Goal: Find specific page/section: Find specific page/section

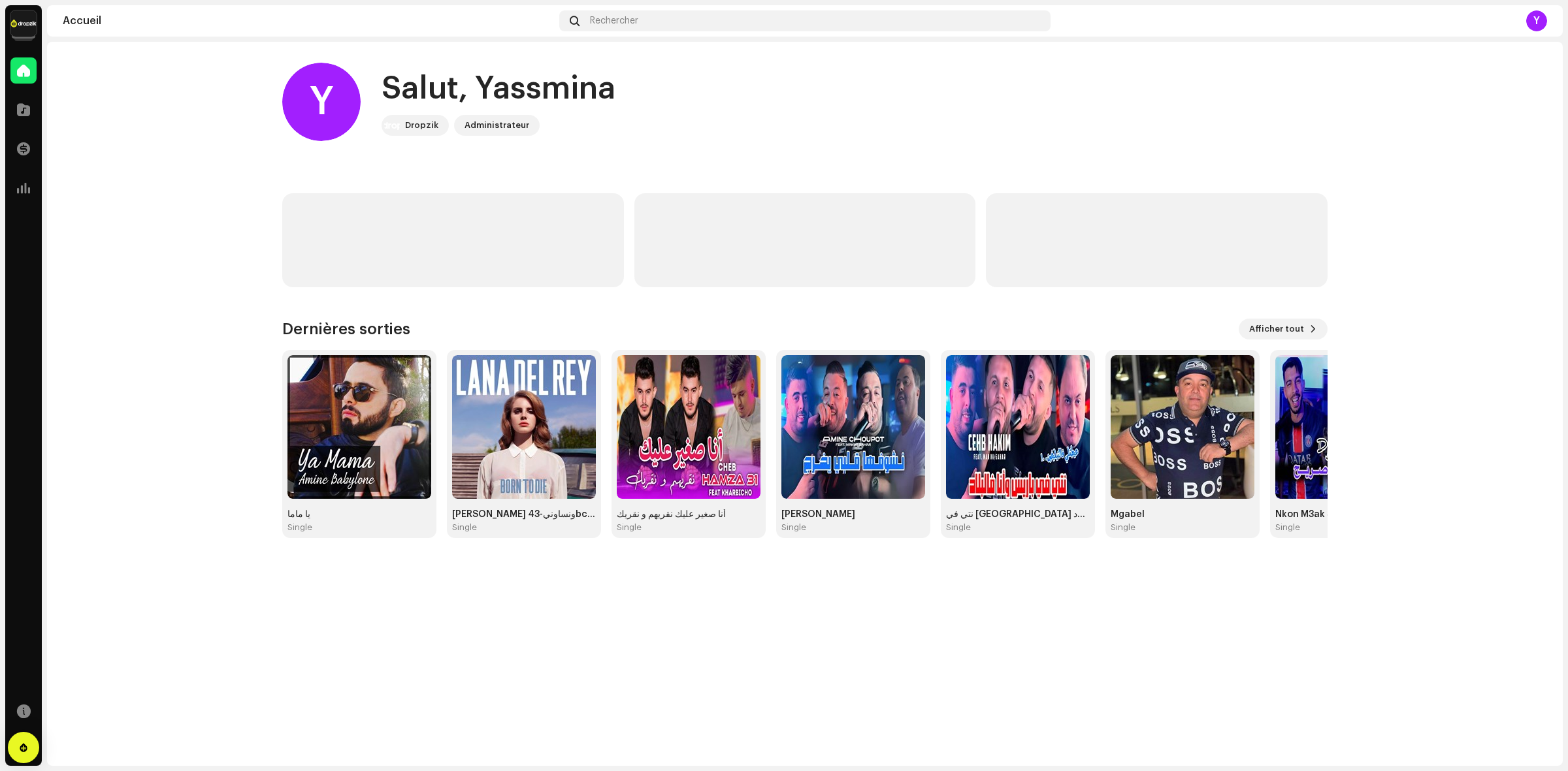
click at [38, 37] on navigation-account-switch "Dropzik - Catalog Account" at bounding box center [23, 23] width 37 height 37
click at [33, 31] on navigation-account-switch "Dropzik - Catalog Account" at bounding box center [23, 23] width 37 height 37
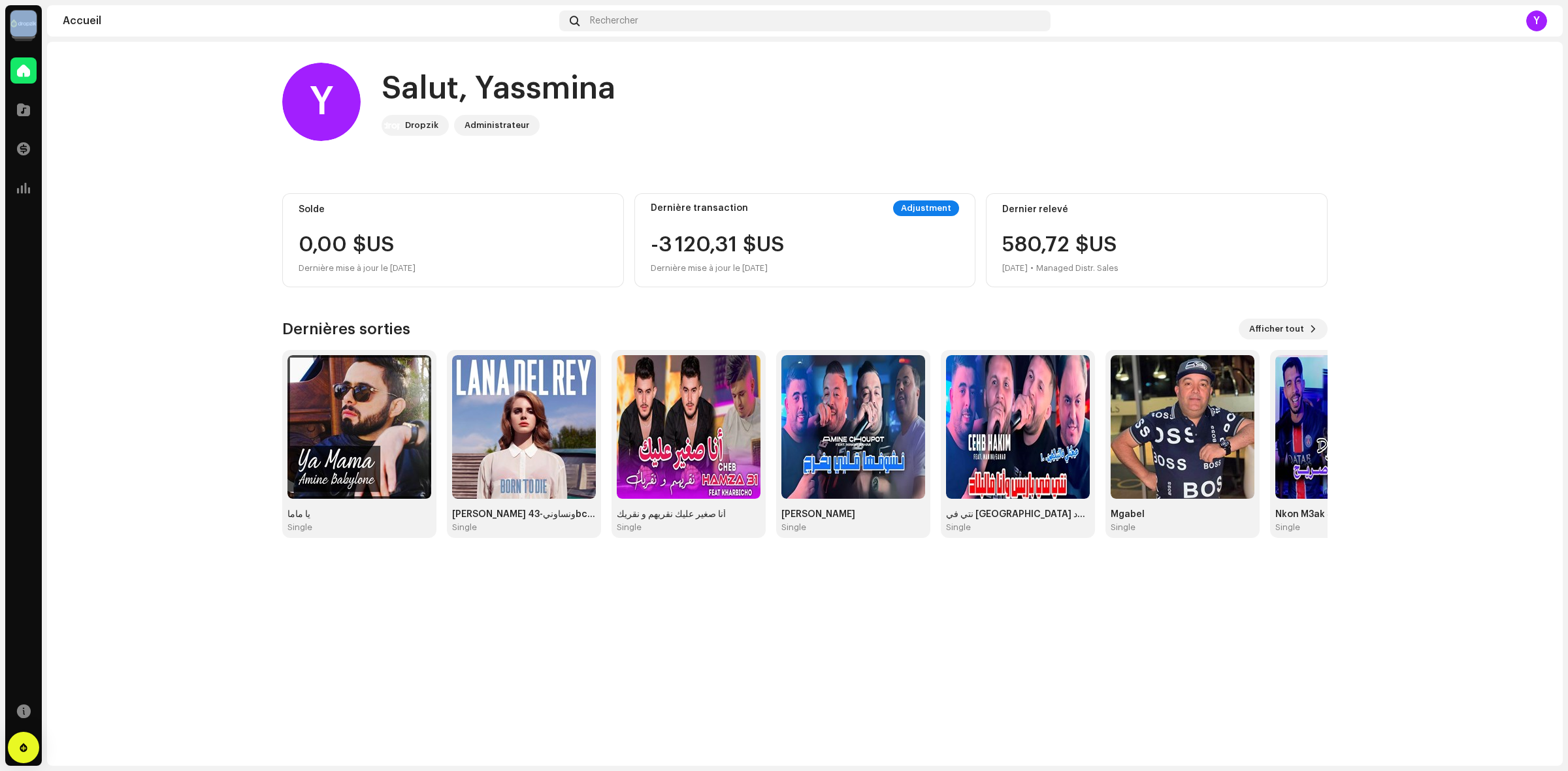
click at [37, 27] on navigation-account-switch "Dropzik - Catalog Account" at bounding box center [23, 23] width 37 height 37
click at [27, 21] on img at bounding box center [23, 23] width 26 height 26
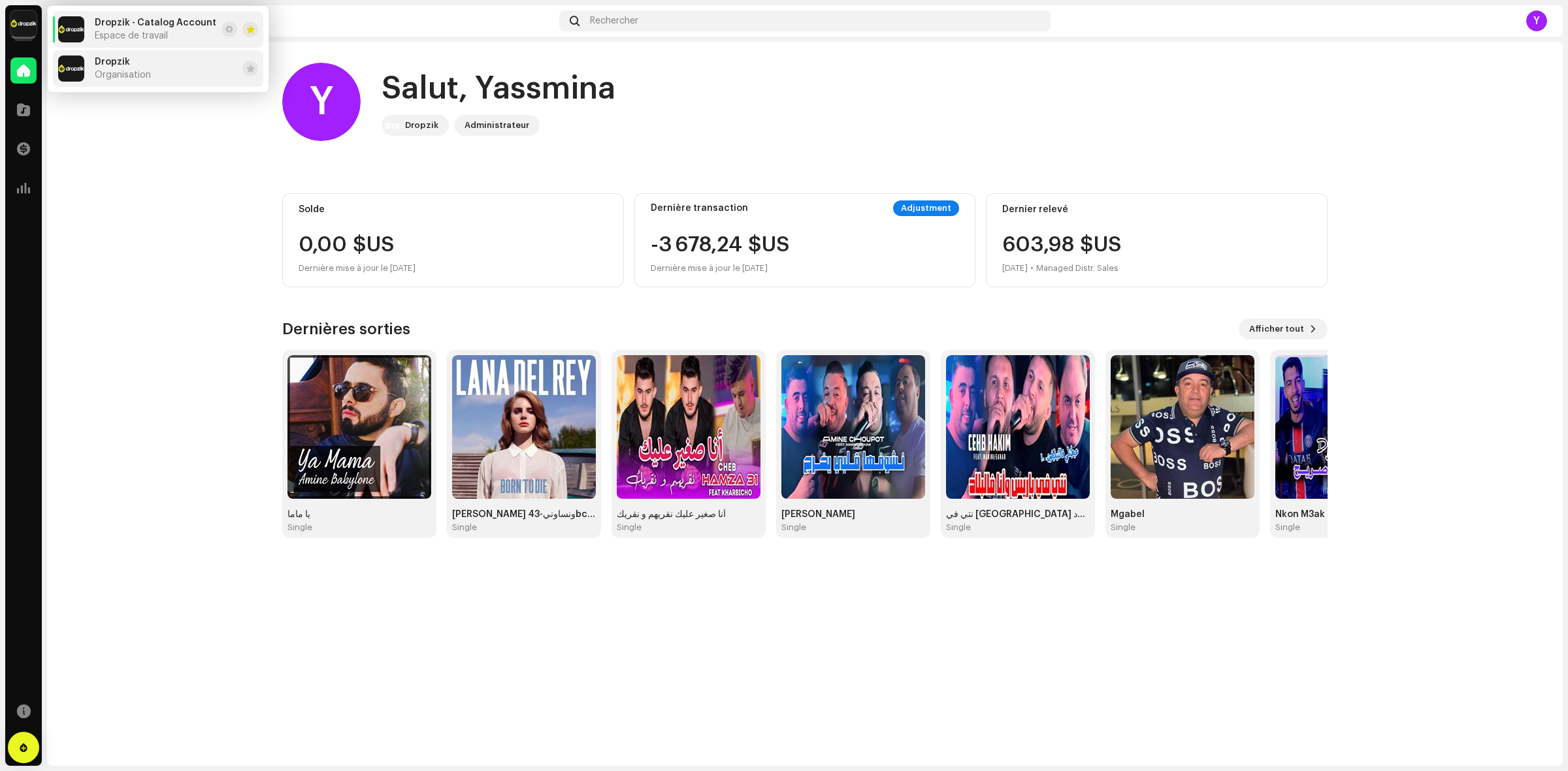
click at [92, 57] on div "Dropzik Organisation" at bounding box center [104, 68] width 92 height 26
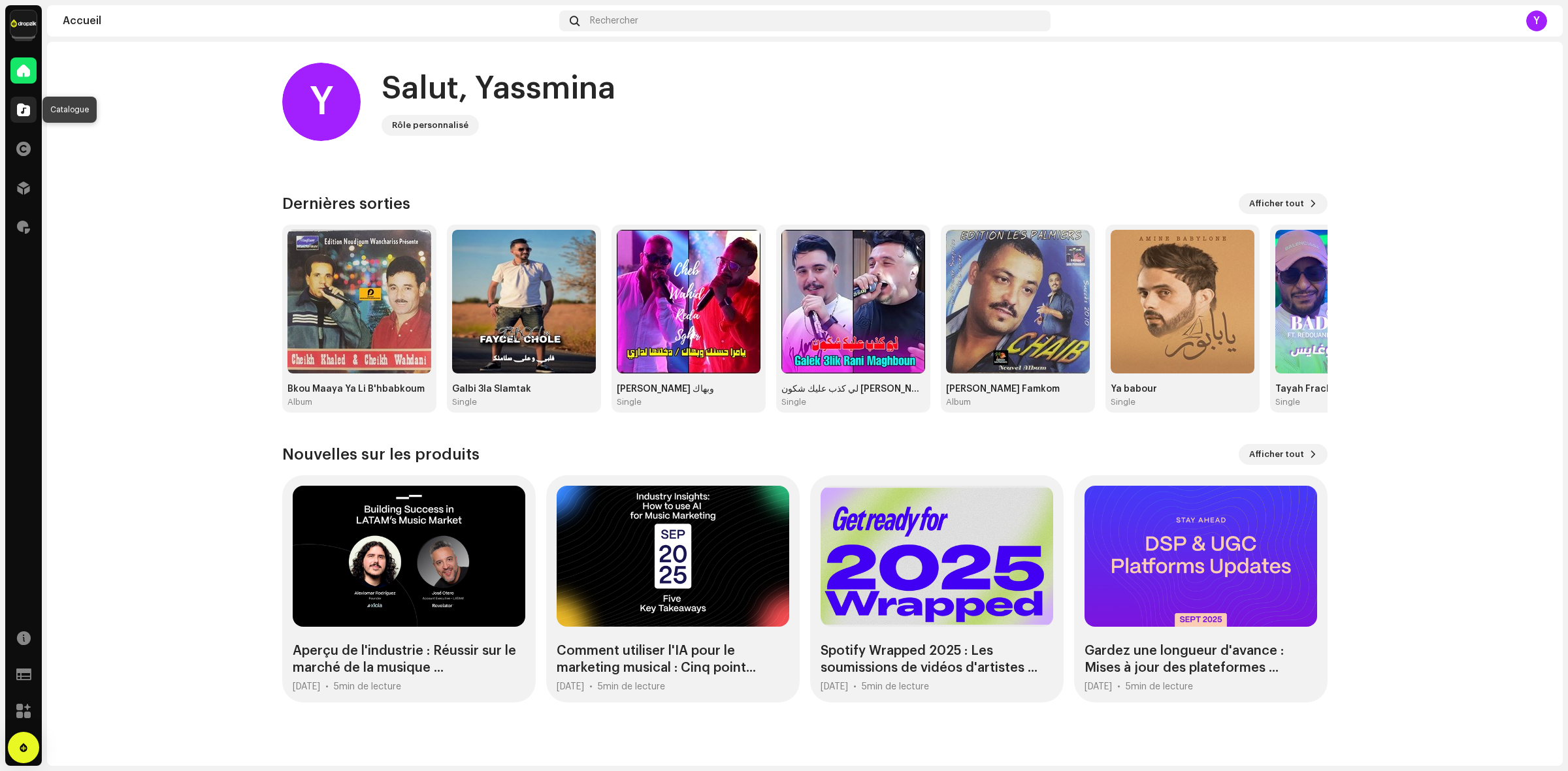
click at [18, 117] on div at bounding box center [23, 109] width 26 height 26
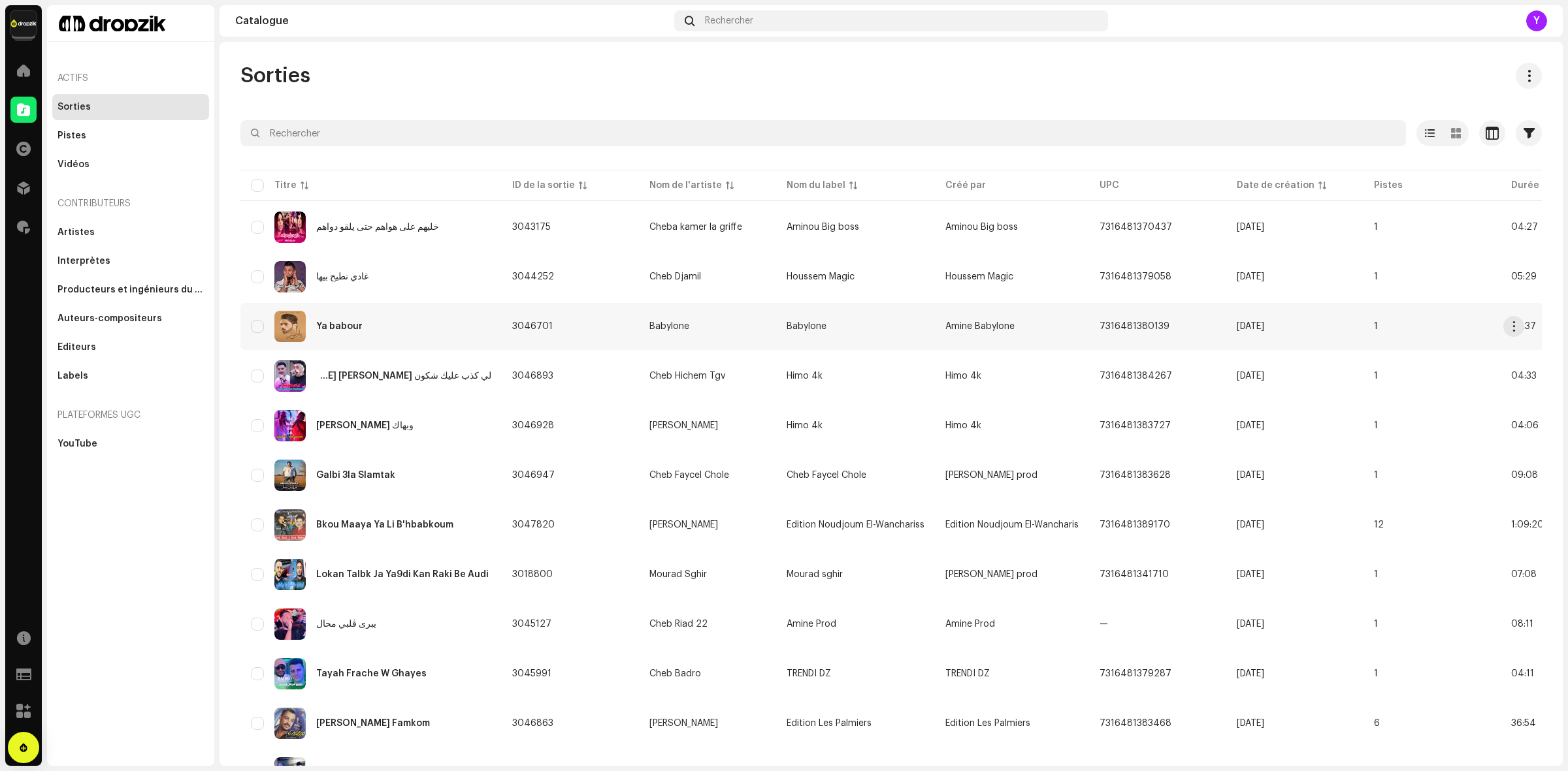
click at [363, 328] on div "Ya babour" at bounding box center [370, 326] width 240 height 31
